Goal: Information Seeking & Learning: Learn about a topic

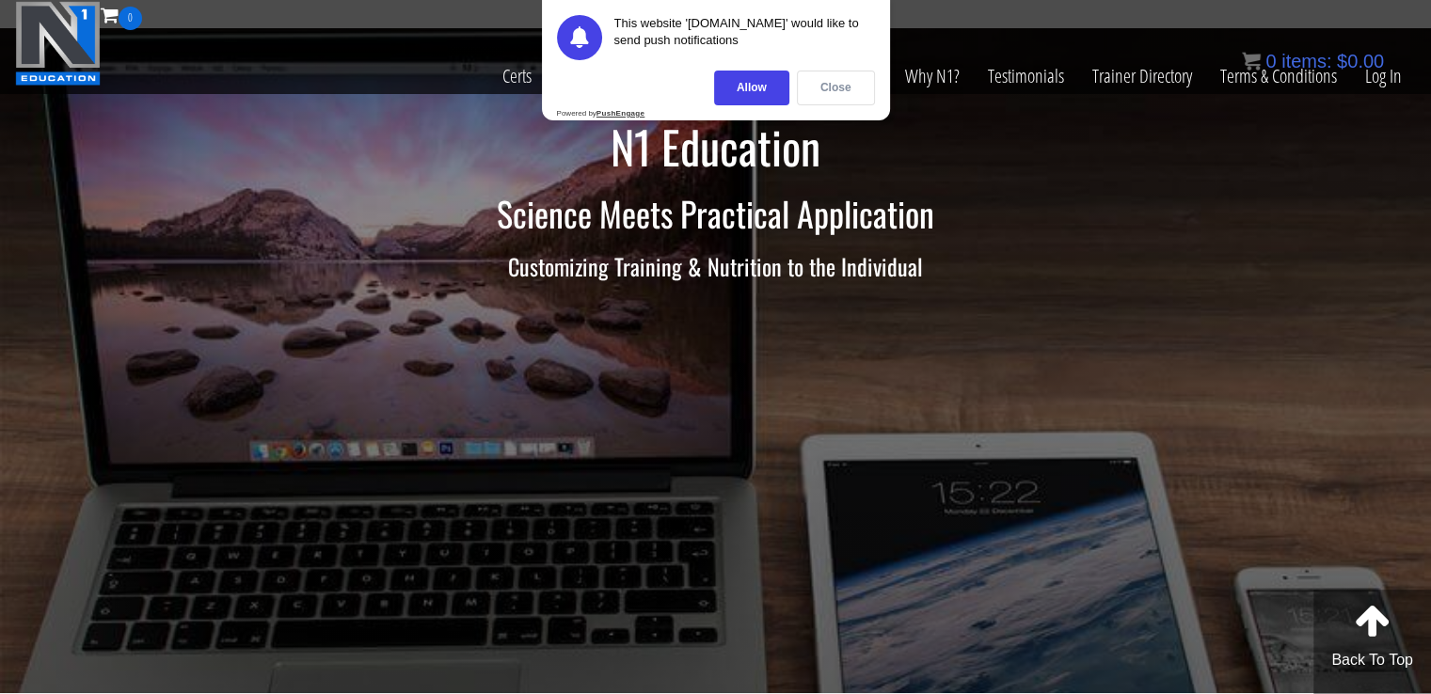
click at [841, 80] on div "Close" at bounding box center [836, 88] width 78 height 35
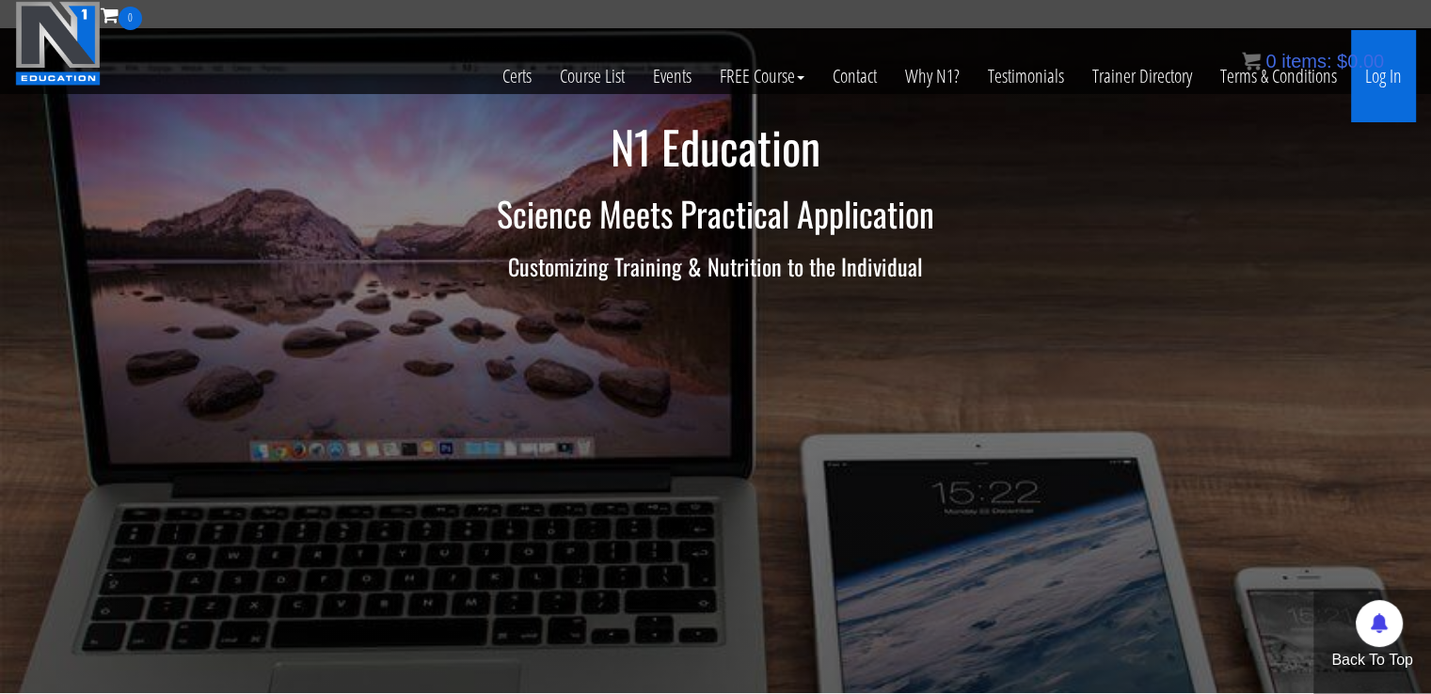
click at [1387, 80] on link "Log In" at bounding box center [1383, 76] width 65 height 92
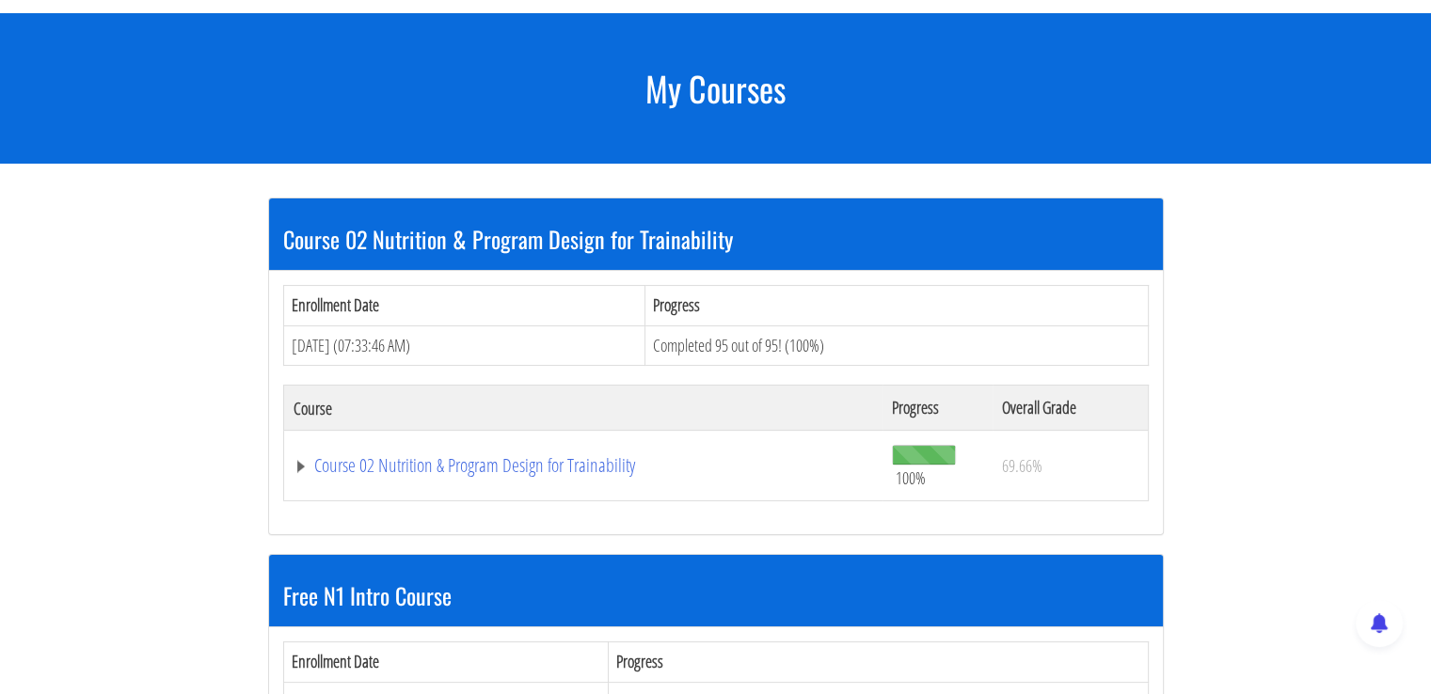
scroll to position [207, 0]
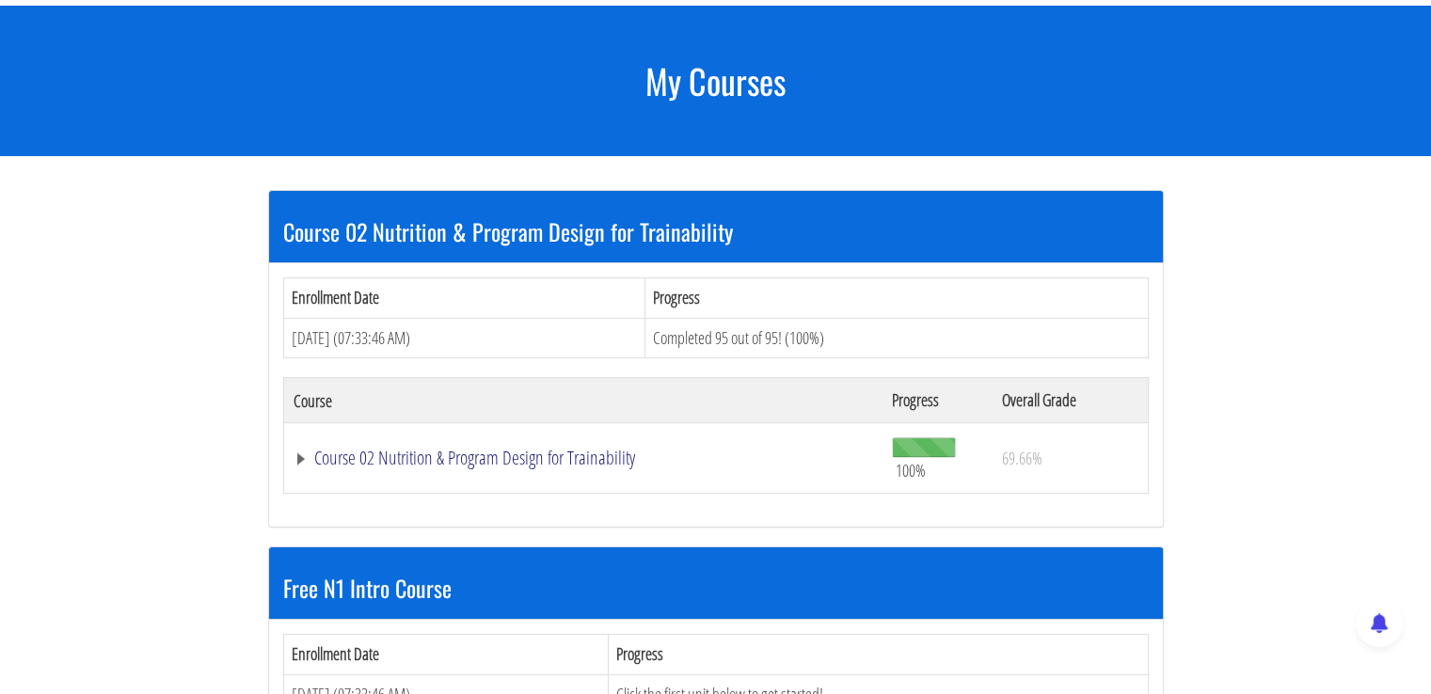
click at [473, 457] on link "Course 02 Nutrition & Program Design for Trainability" at bounding box center [583, 458] width 580 height 19
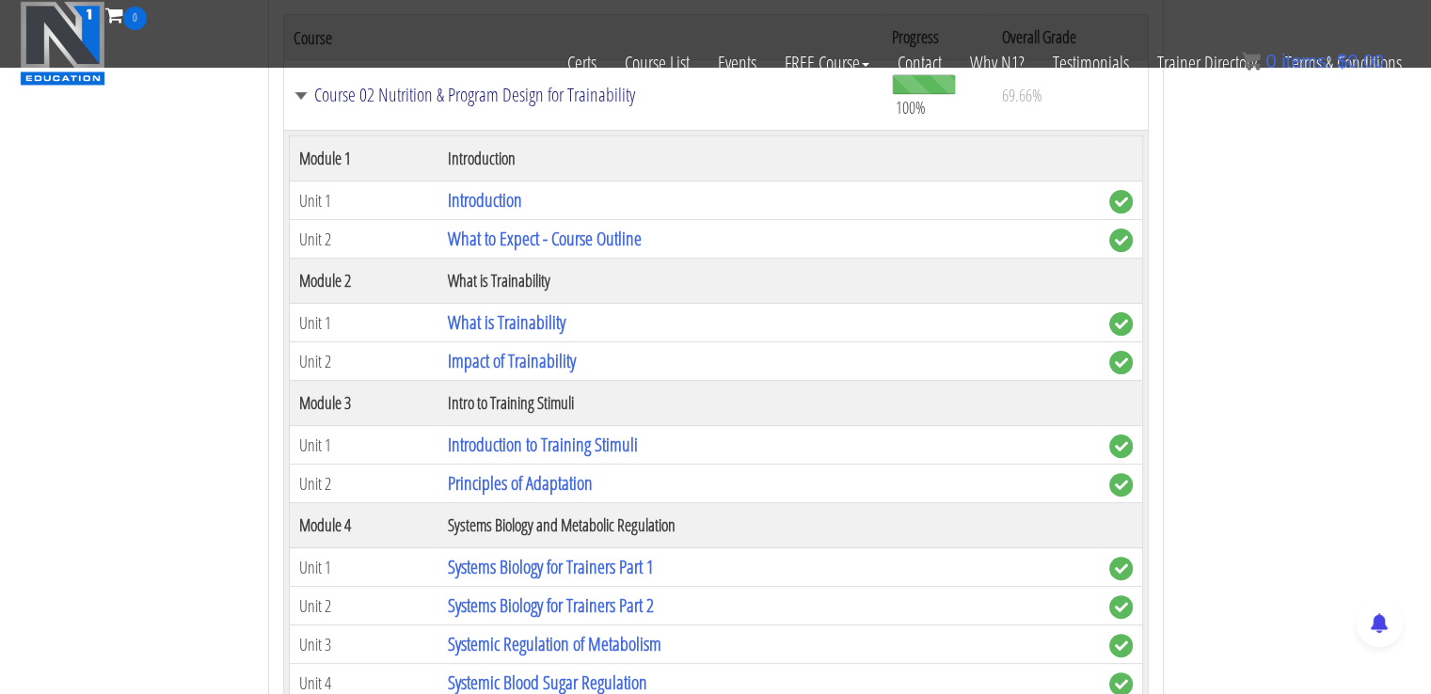
scroll to position [497, 0]
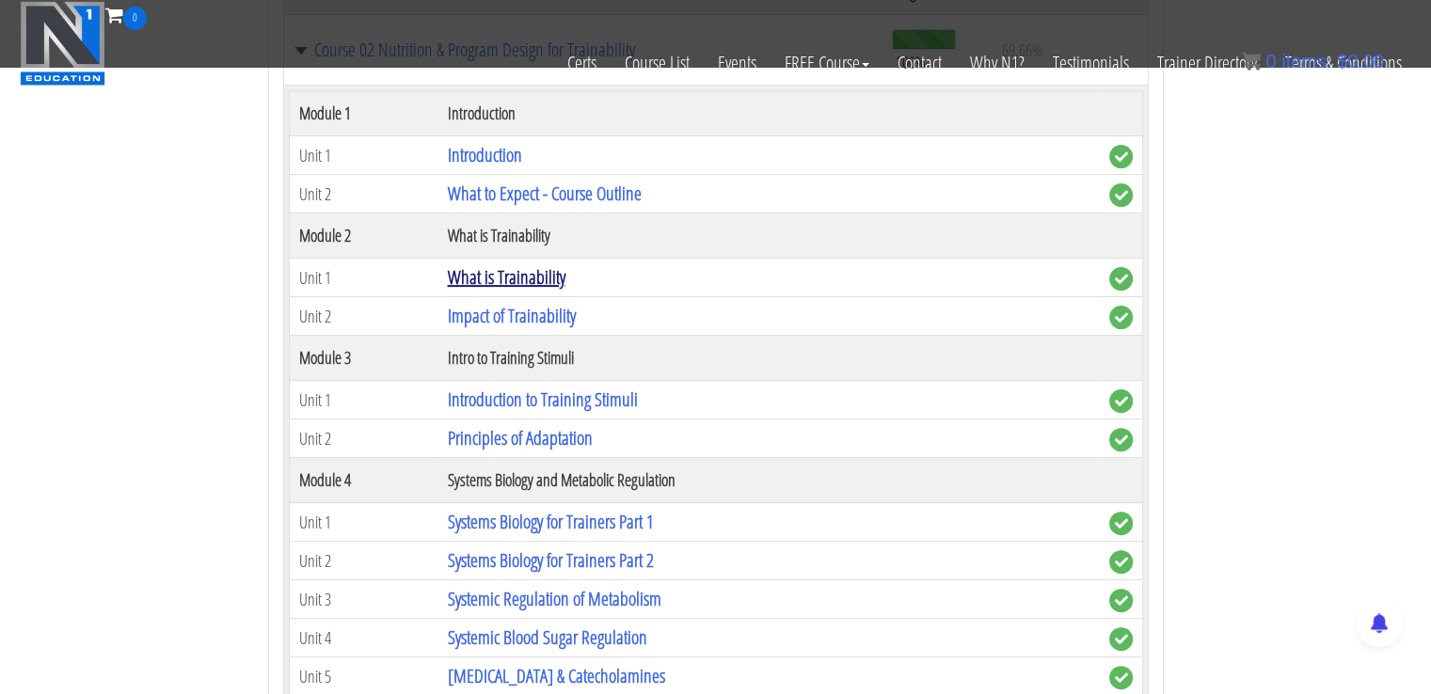
click at [521, 270] on link "What is Trainability" at bounding box center [506, 276] width 118 height 25
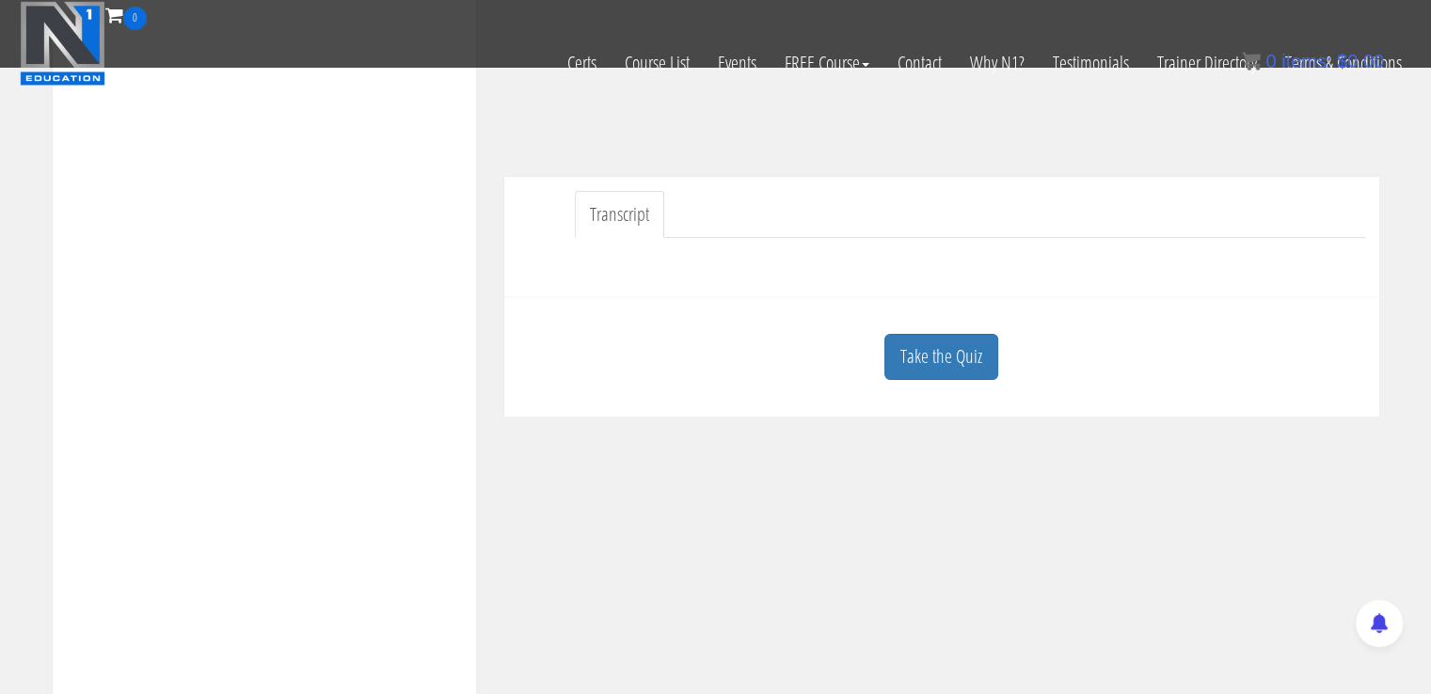
scroll to position [403, 0]
click at [636, 219] on link "Transcript" at bounding box center [619, 221] width 89 height 48
click at [632, 214] on link "Transcript" at bounding box center [619, 221] width 89 height 48
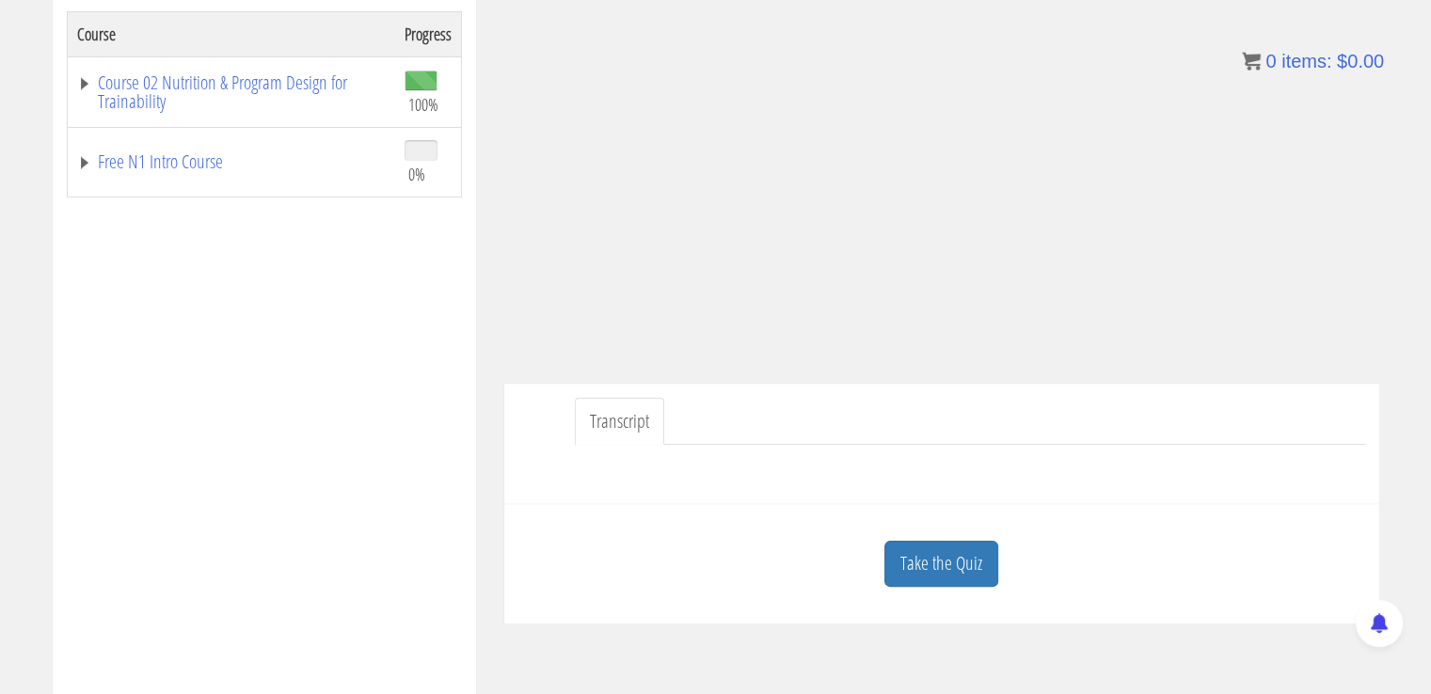
scroll to position [322, 0]
drag, startPoint x: 1046, startPoint y: 552, endPoint x: 1038, endPoint y: 504, distance: 48.6
click at [1038, 504] on div "Take the Quiz Quiz You have now completed the whole course. Congratulations! « …" at bounding box center [941, 561] width 875 height 119
drag, startPoint x: 1050, startPoint y: 460, endPoint x: 1057, endPoint y: 651, distance: 191.1
click at [1057, 651] on div "Course Keywords Top Points Course Progress Course 02 Nutrition & Program Design…" at bounding box center [716, 456] width 1355 height 1062
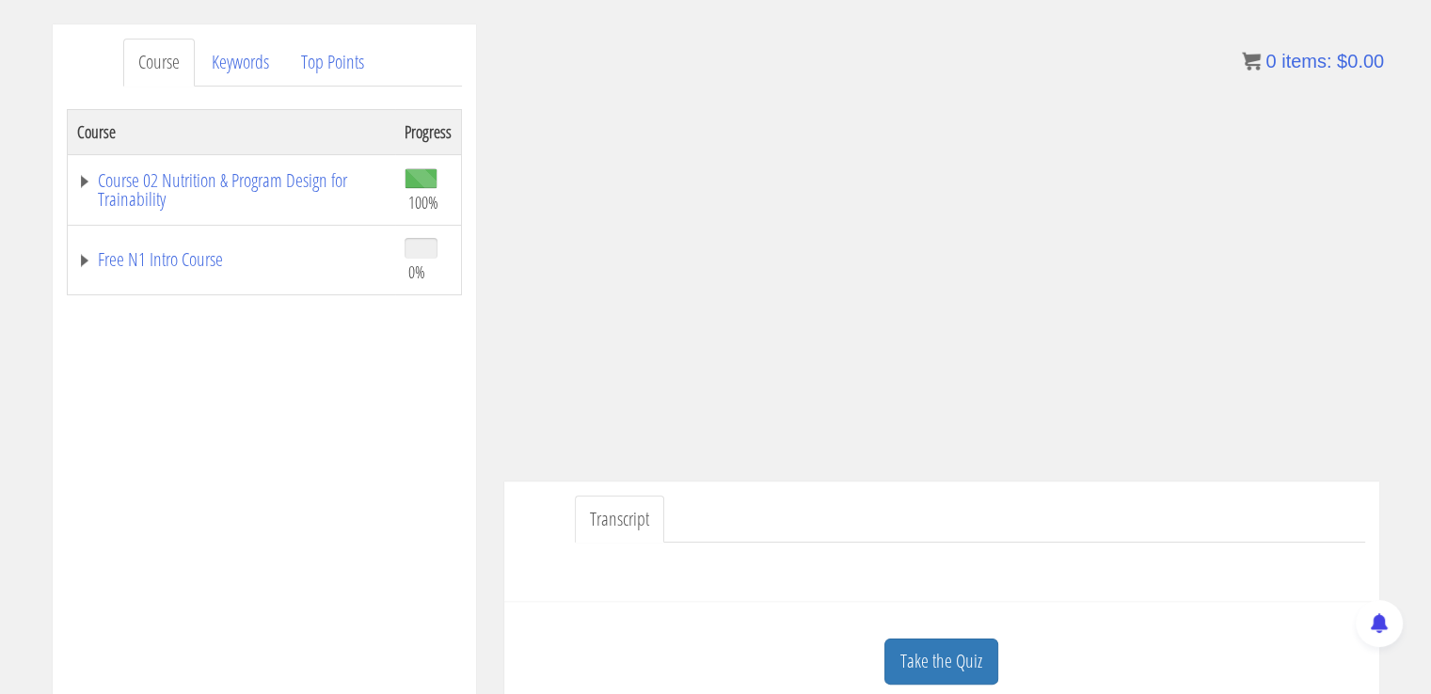
scroll to position [286, 0]
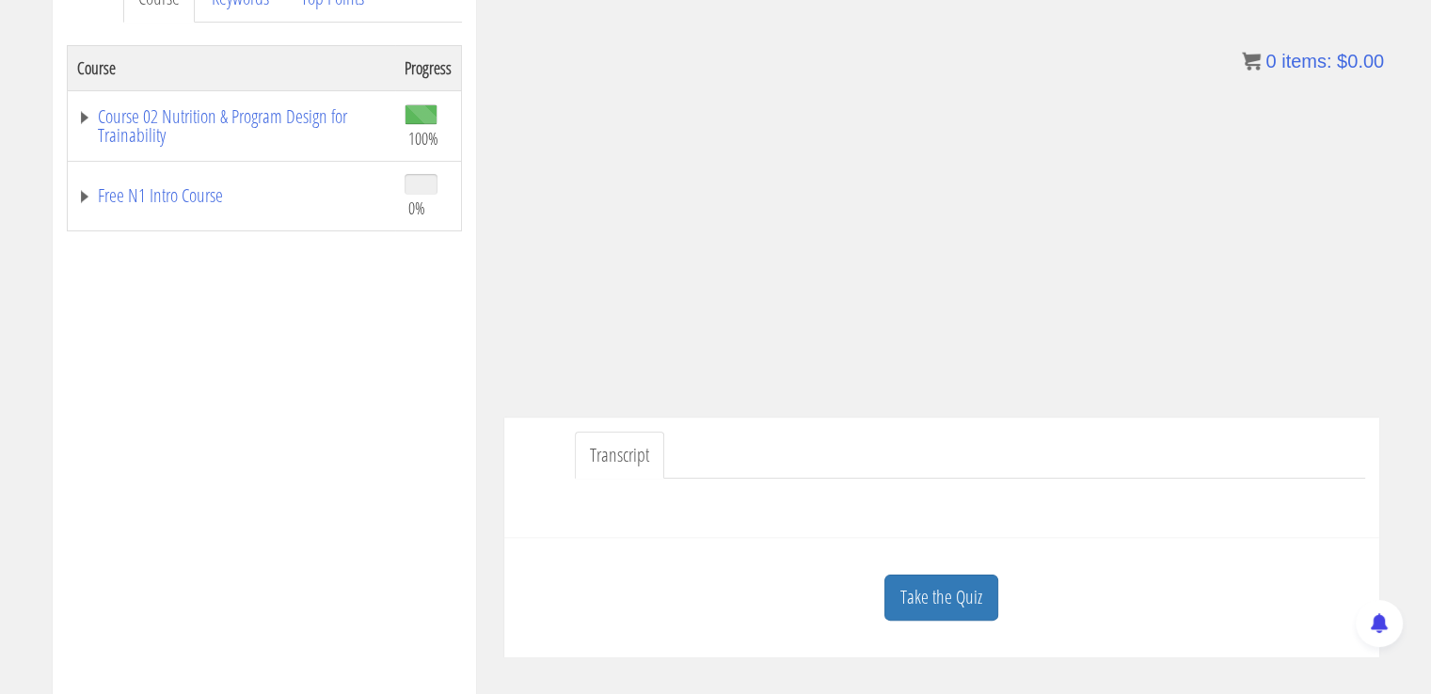
click at [980, 503] on div at bounding box center [941, 501] width 847 height 45
click at [616, 454] on link "Transcript" at bounding box center [619, 456] width 89 height 48
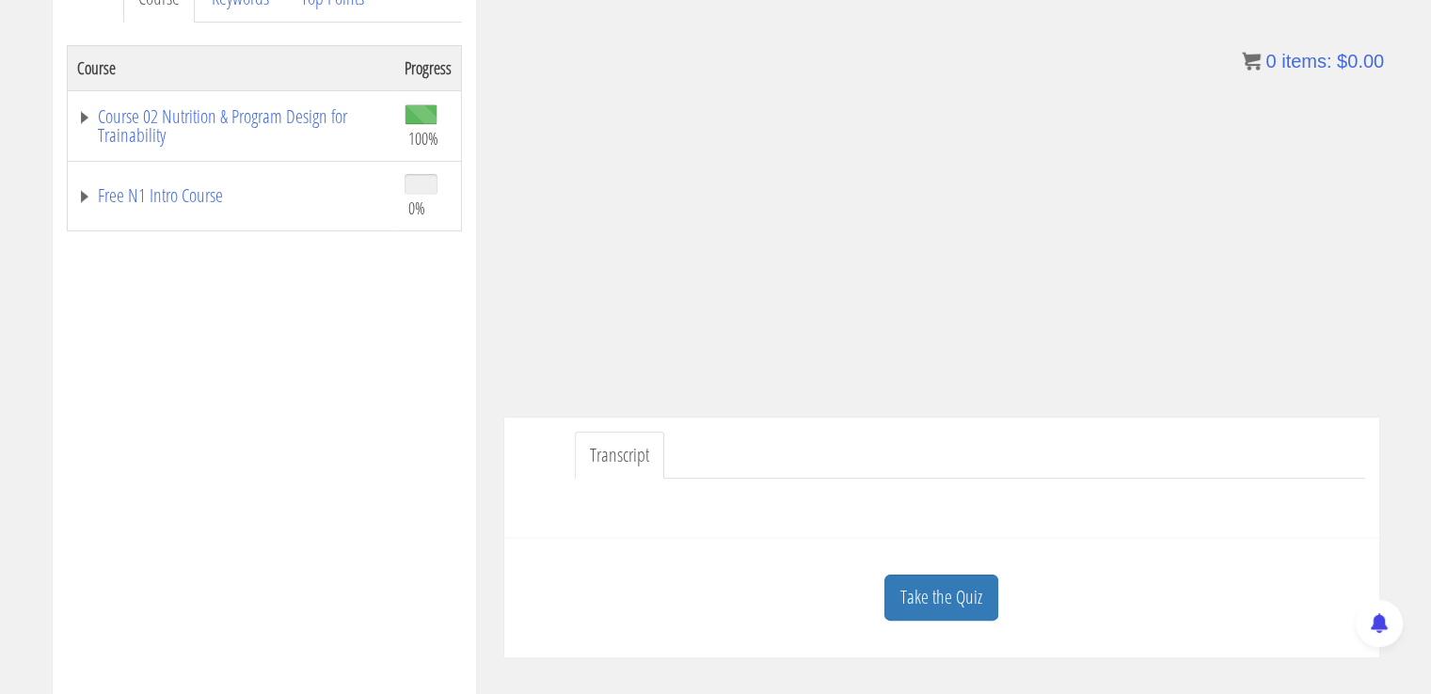
click at [745, 527] on div "Transcript" at bounding box center [941, 478] width 875 height 121
click at [910, 484] on div at bounding box center [941, 501] width 847 height 45
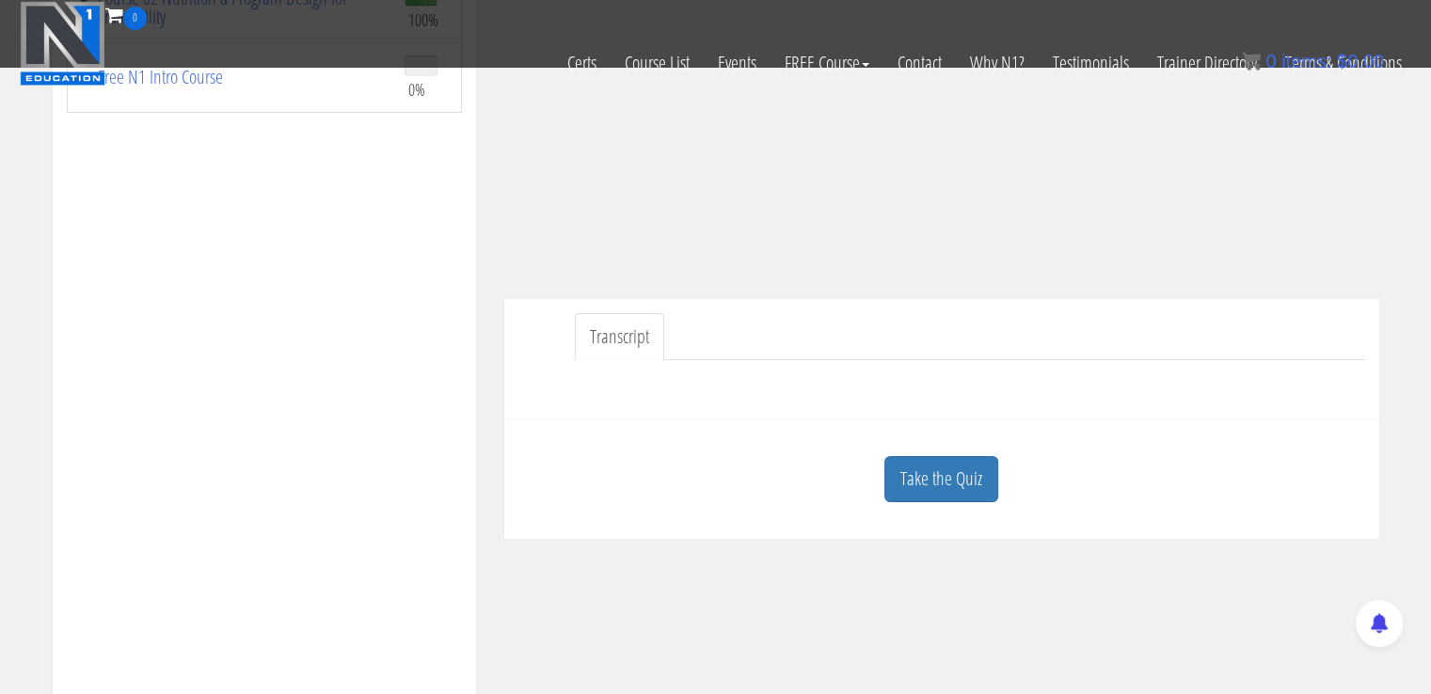
scroll to position [491, 0]
